Goal: Download file/media

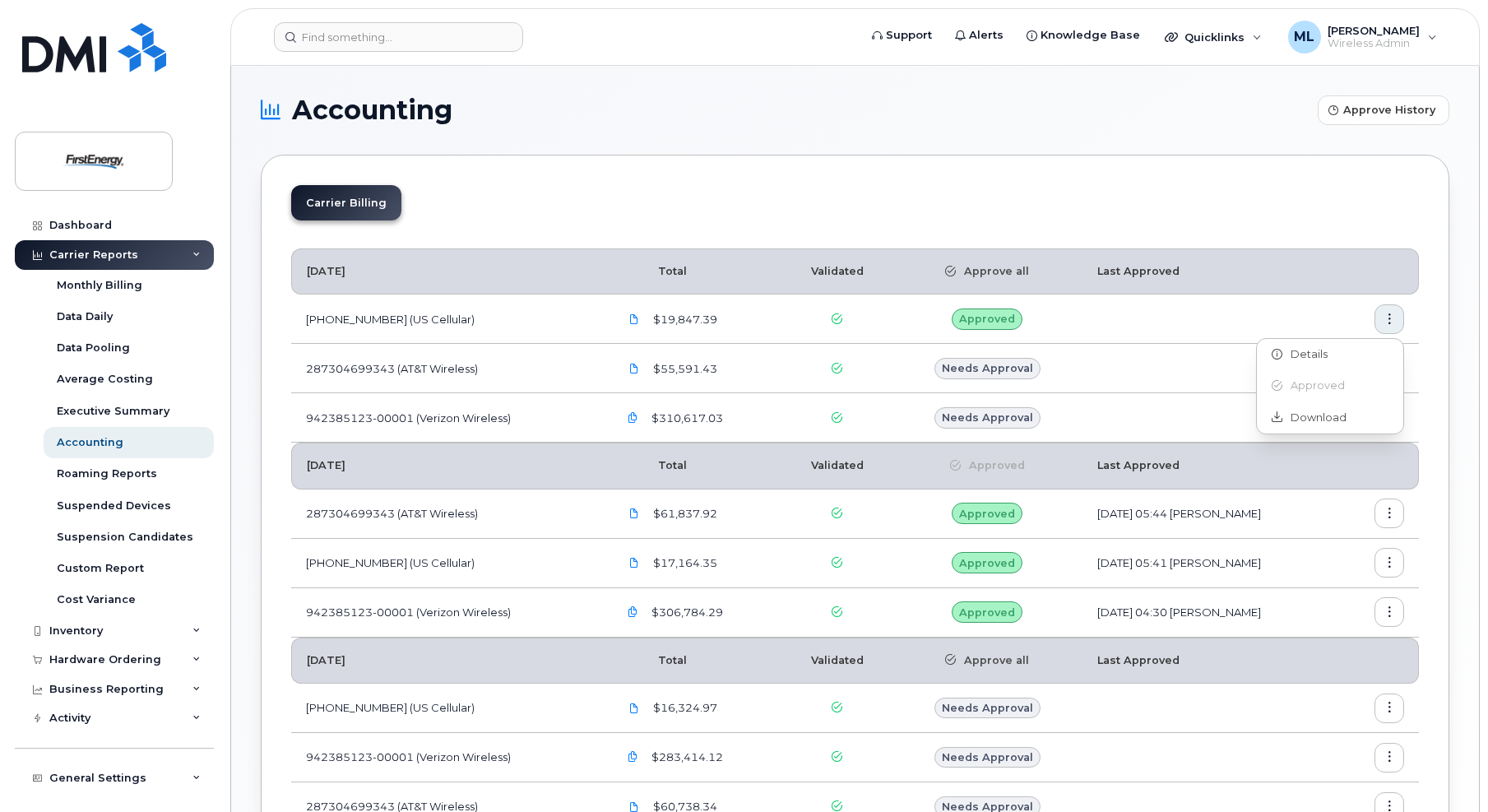
click at [1276, 164] on div "Carrier Billing October 2025 Total Validated Approve all Last Approved 17530028…" at bounding box center [855, 544] width 1189 height 780
click at [1395, 367] on button "button" at bounding box center [1390, 369] width 30 height 30
click at [1336, 463] on span "Download" at bounding box center [1314, 467] width 64 height 15
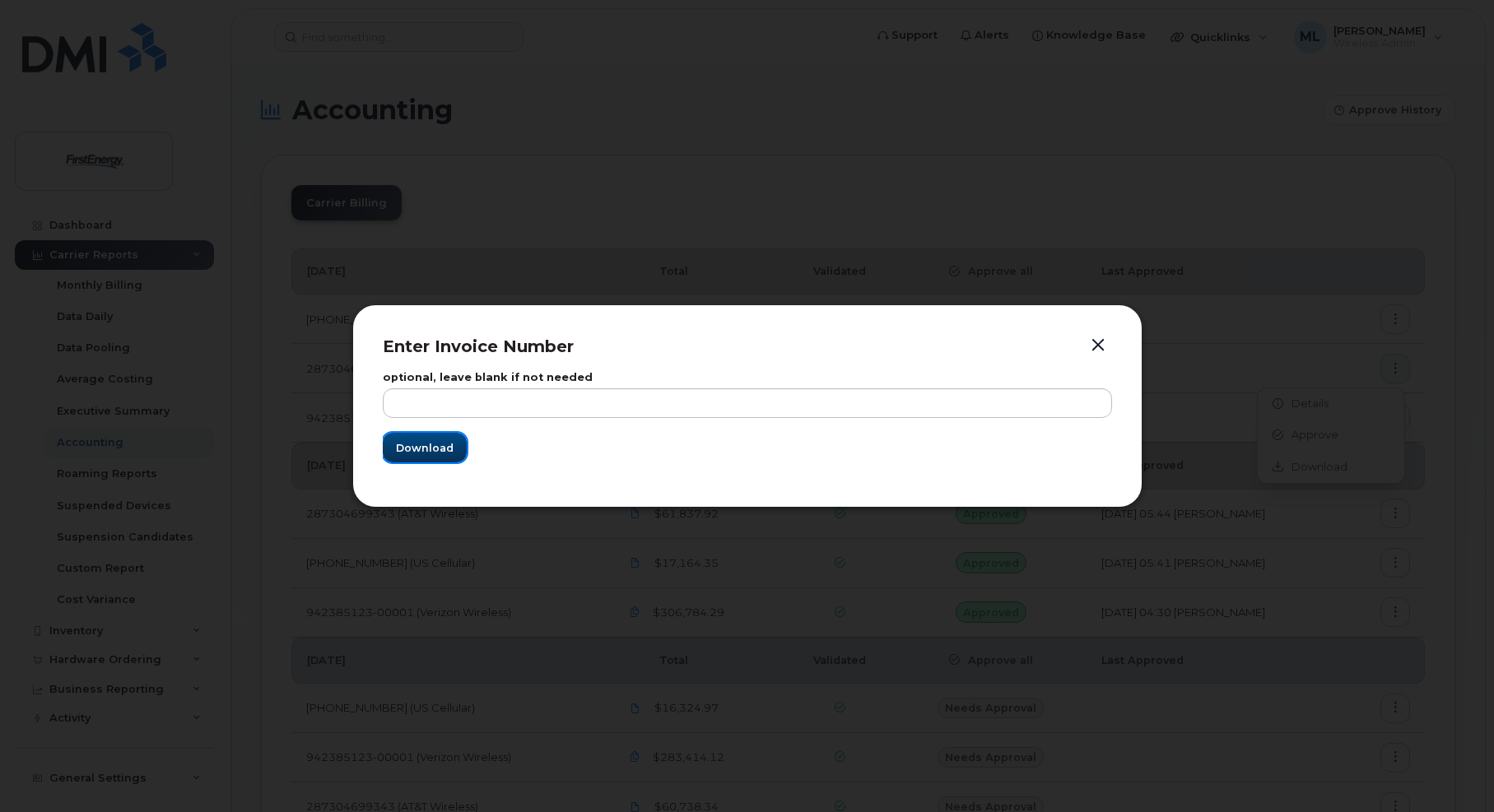
click at [409, 454] on span "Download" at bounding box center [424, 448] width 58 height 16
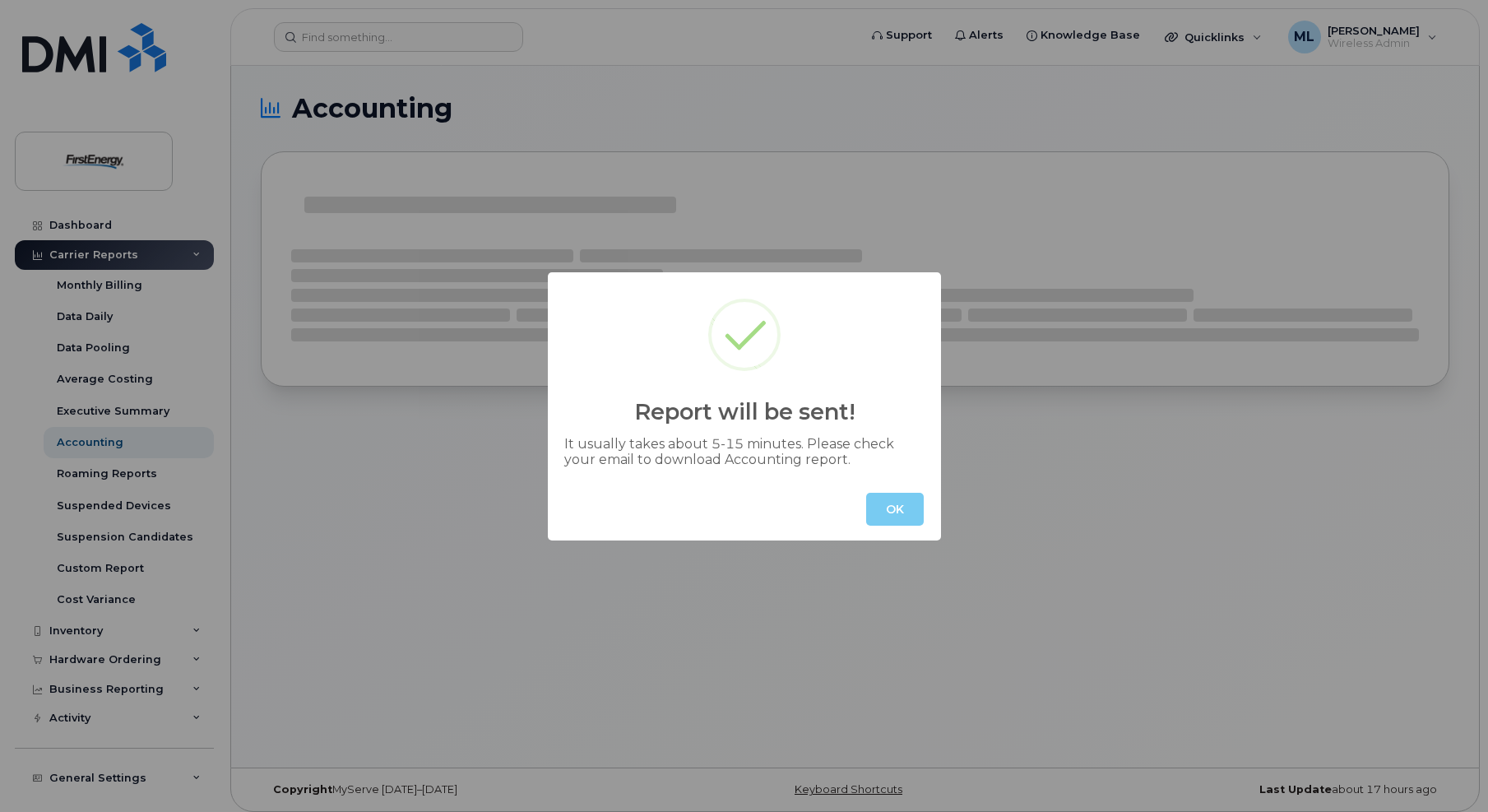
click at [898, 509] on button "OK" at bounding box center [895, 508] width 58 height 33
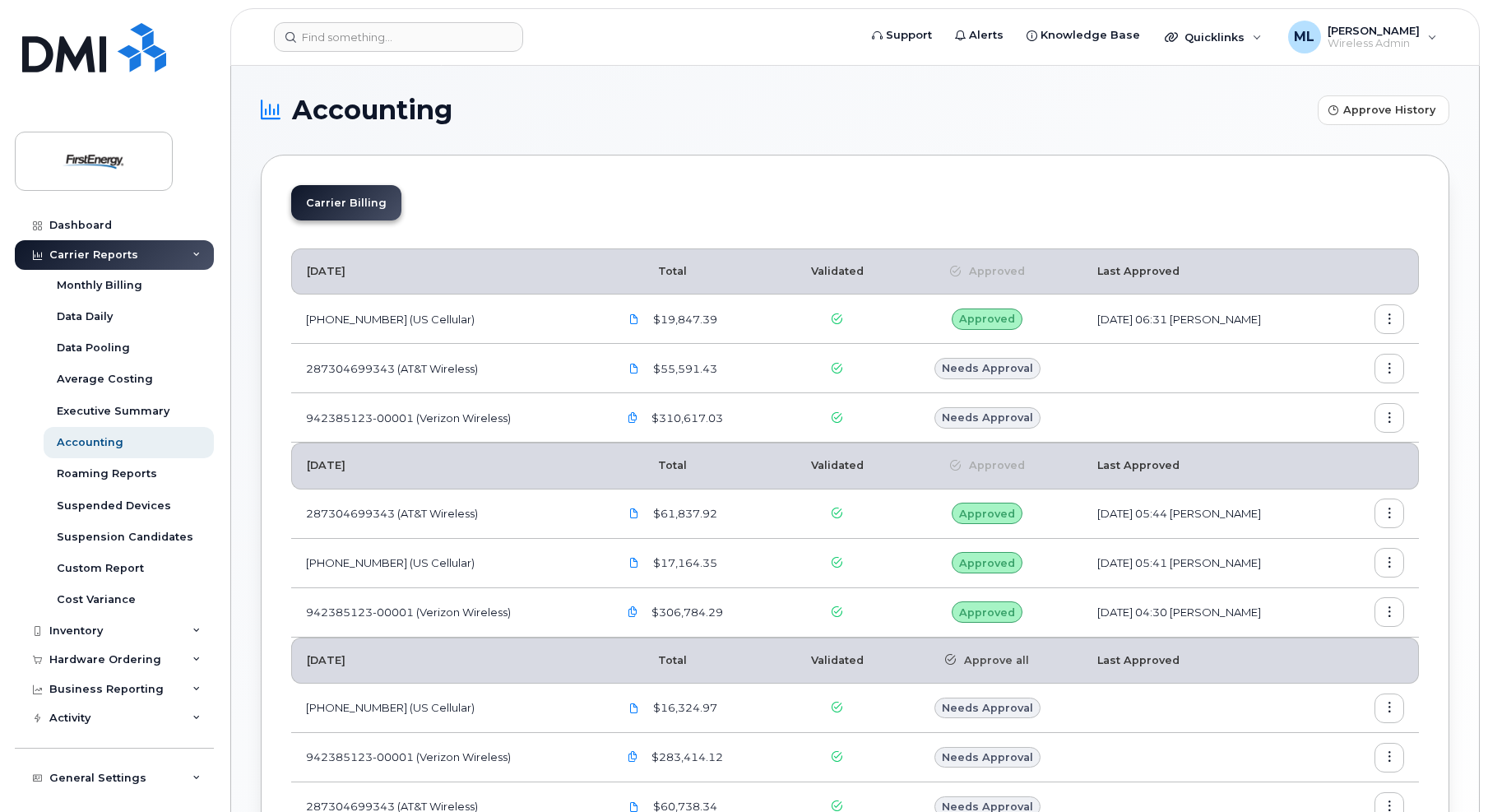
click at [1389, 413] on icon "button" at bounding box center [1390, 418] width 10 height 10
click at [1328, 507] on div "Download" at bounding box center [1330, 516] width 147 height 31
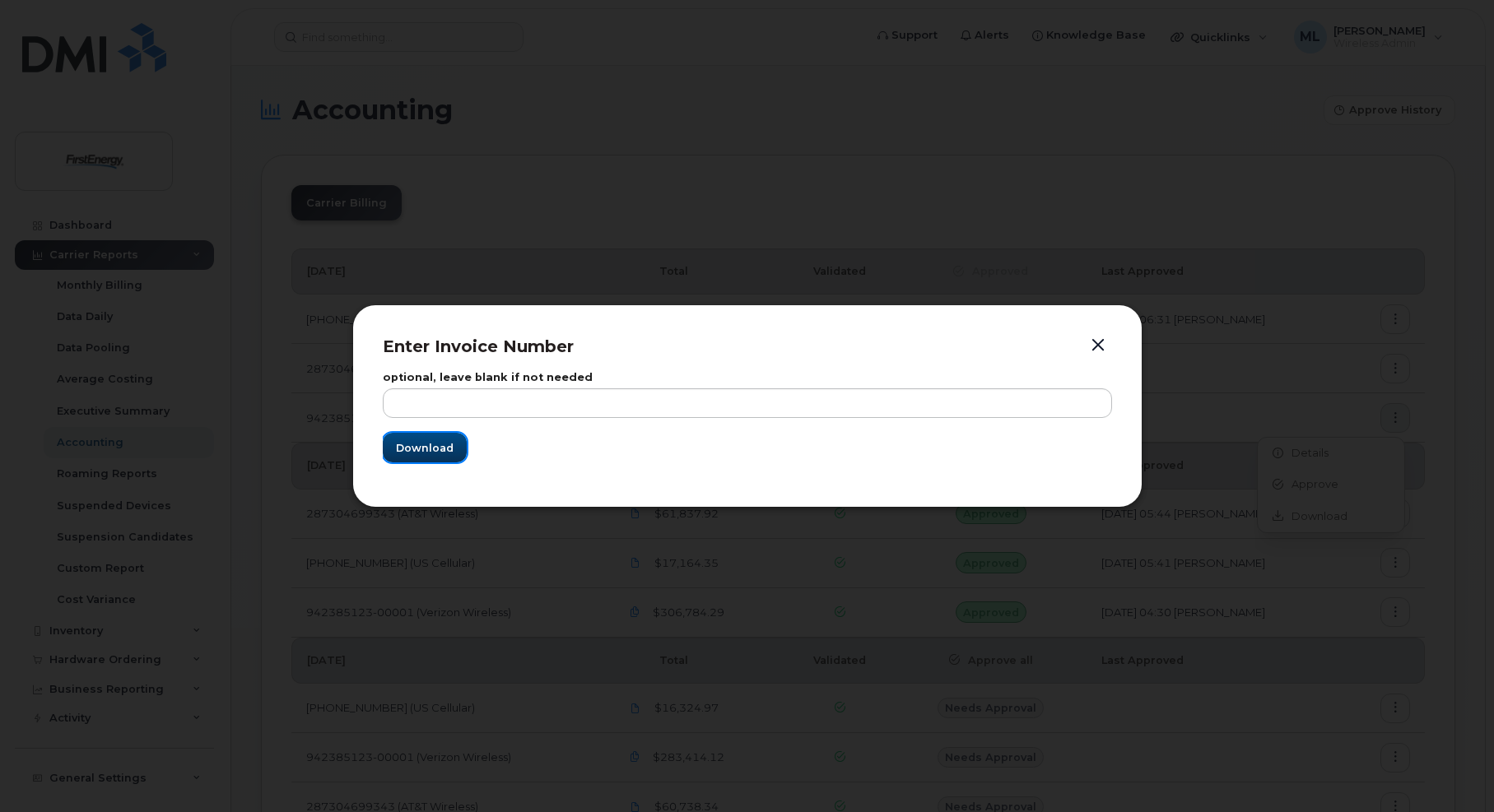
click at [438, 452] on span "Download" at bounding box center [424, 448] width 58 height 16
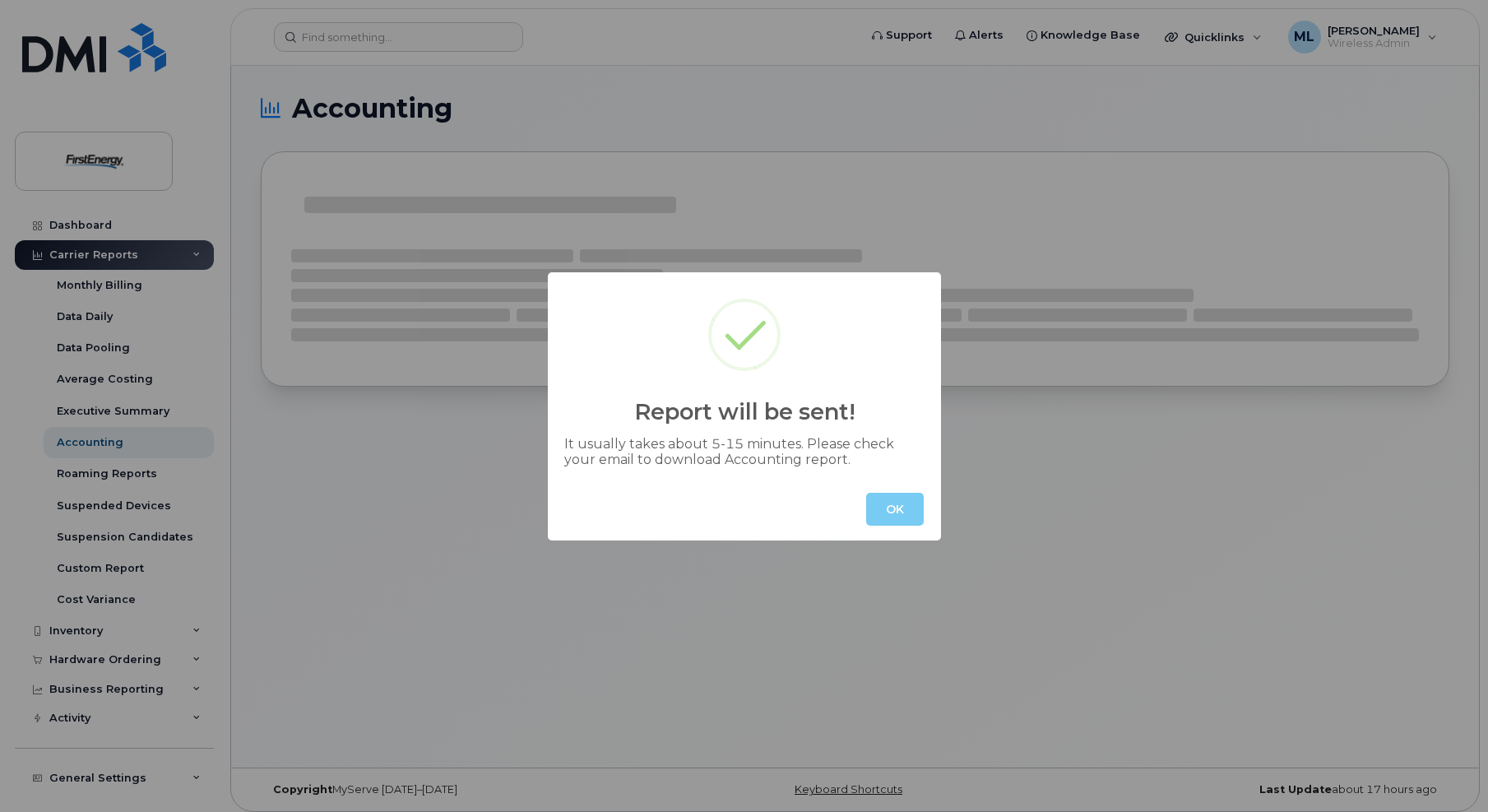
click at [890, 496] on button "OK" at bounding box center [895, 508] width 58 height 33
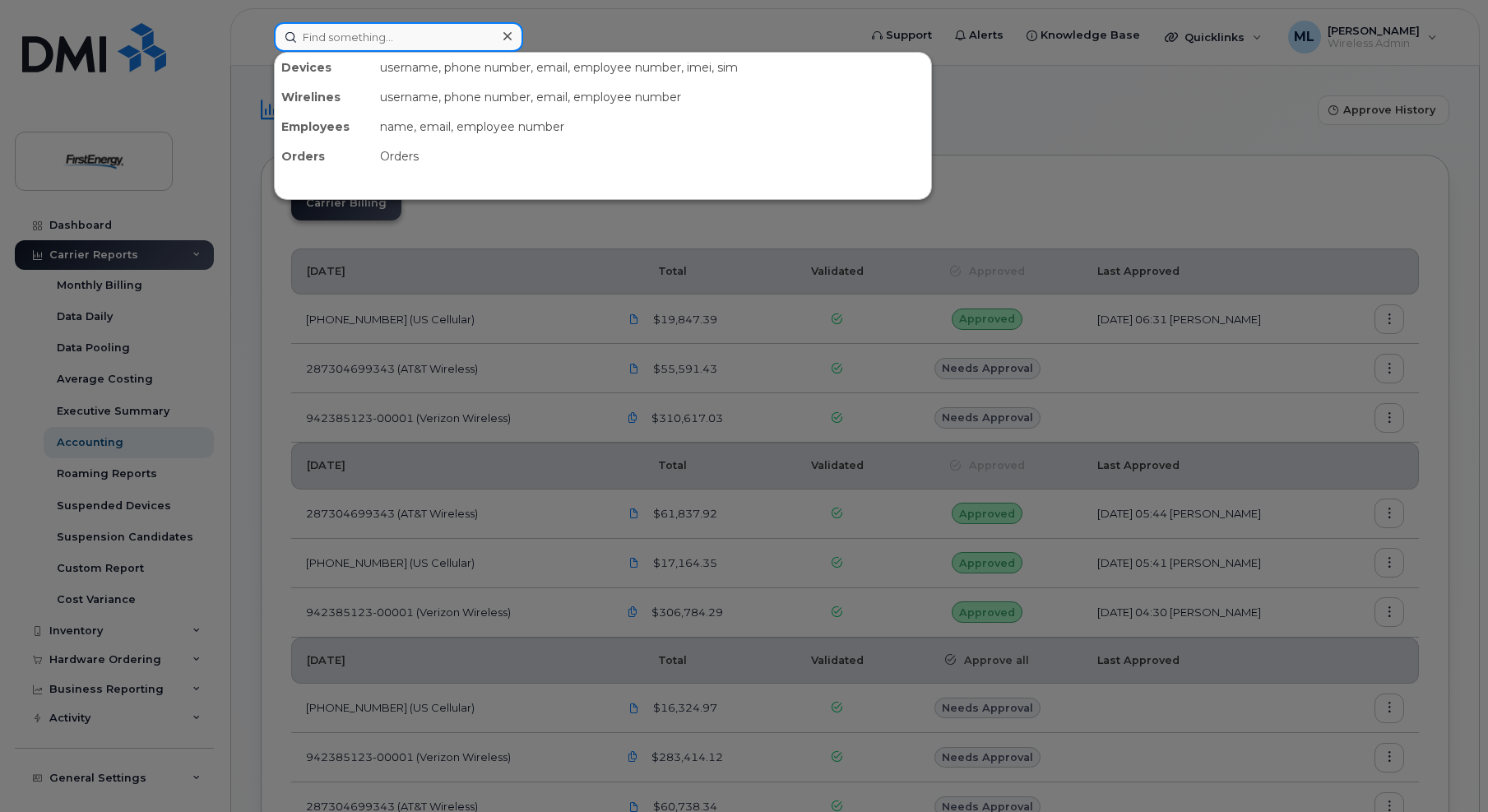
click at [367, 37] on input at bounding box center [398, 37] width 250 height 30
paste input "724-610-0433"
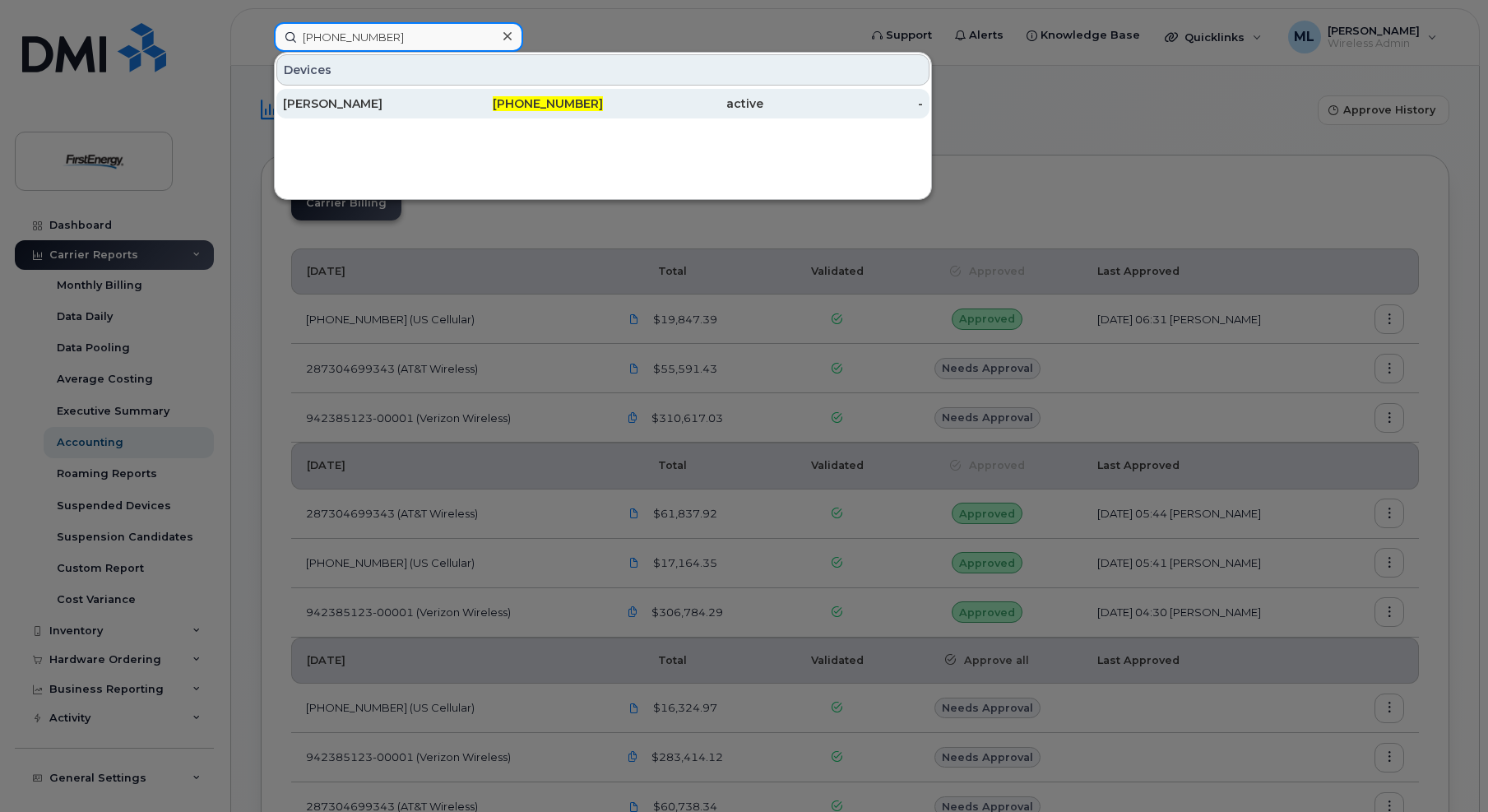
type input "724-610-0433"
click at [363, 102] on div "David L Kanalis" at bounding box center [364, 104] width 161 height 17
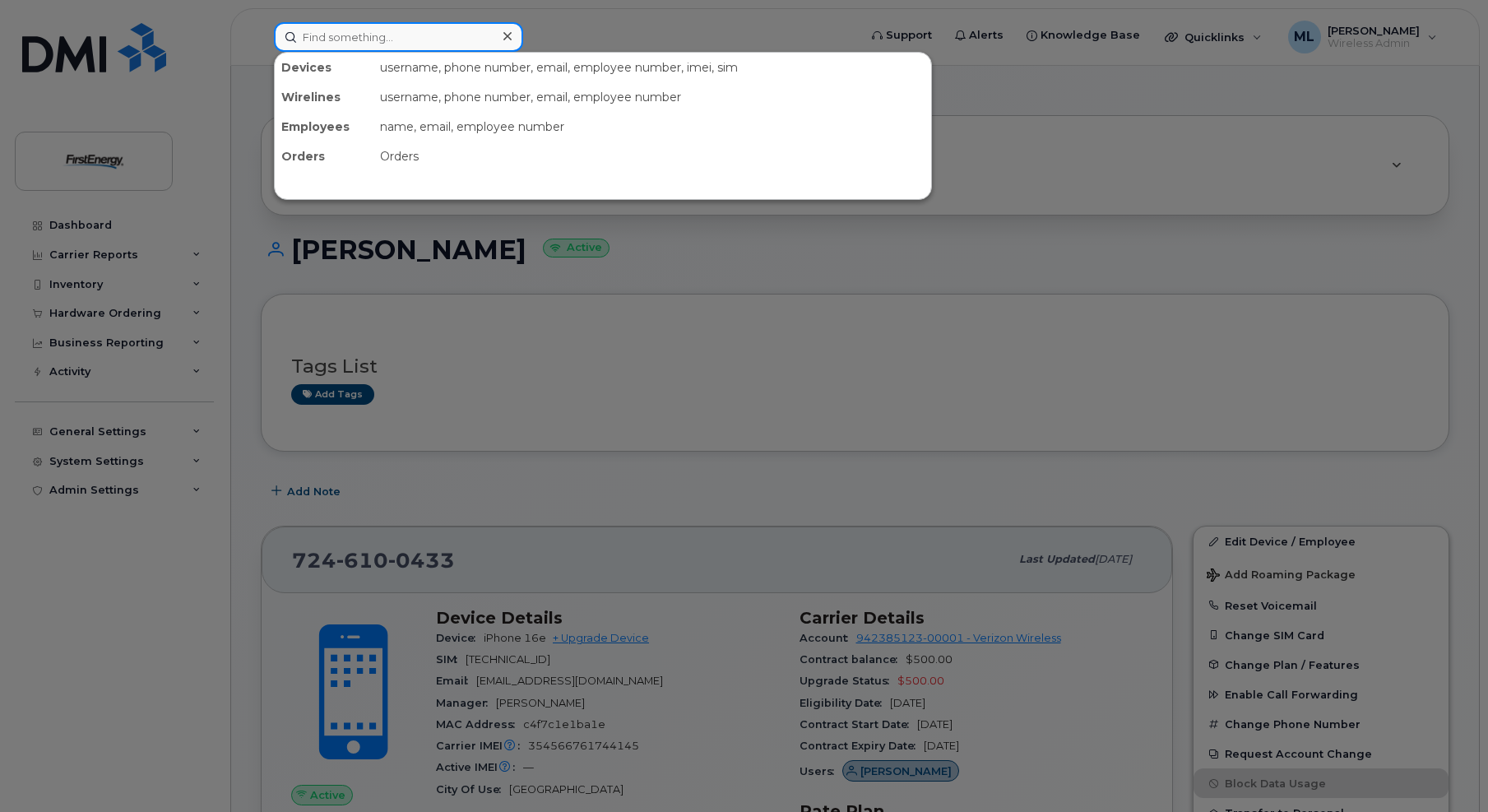
click at [343, 38] on input at bounding box center [398, 37] width 250 height 30
paste input "570-990-2322"
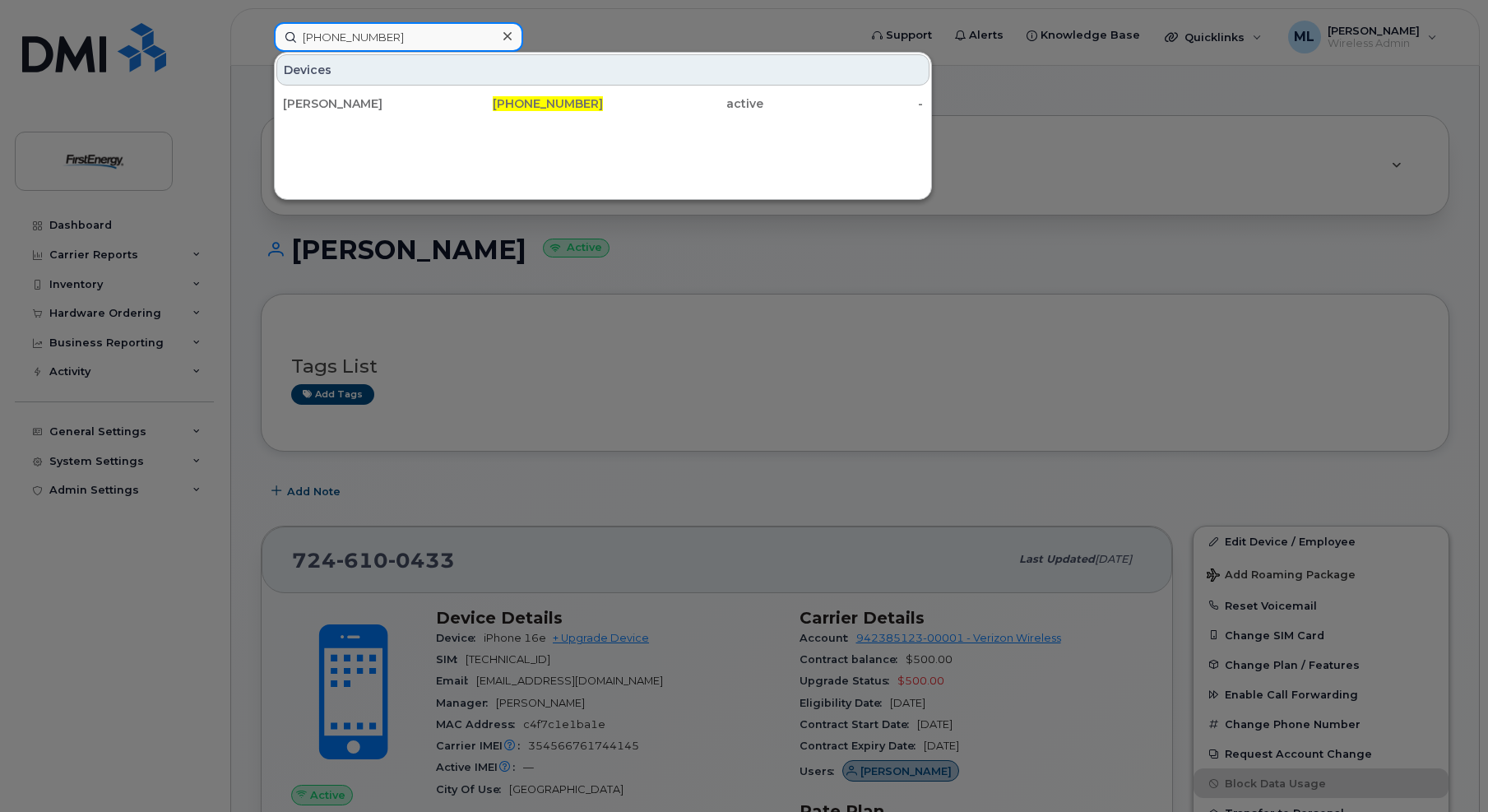
type input "570-990-2322"
click at [505, 31] on icon at bounding box center [508, 36] width 8 height 13
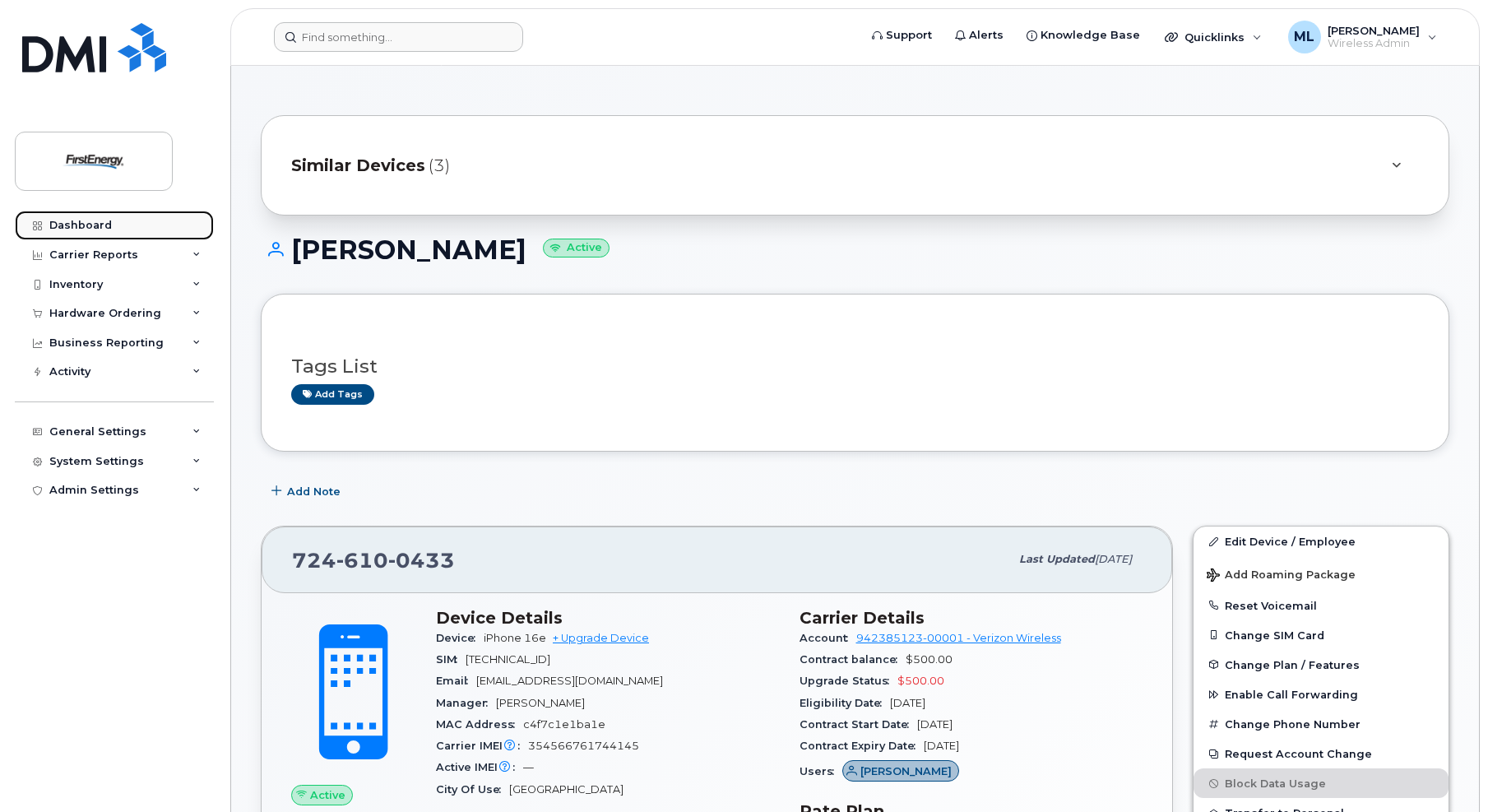
click at [90, 231] on div "Dashboard" at bounding box center [80, 225] width 63 height 13
